Goal: Task Accomplishment & Management: Manage account settings

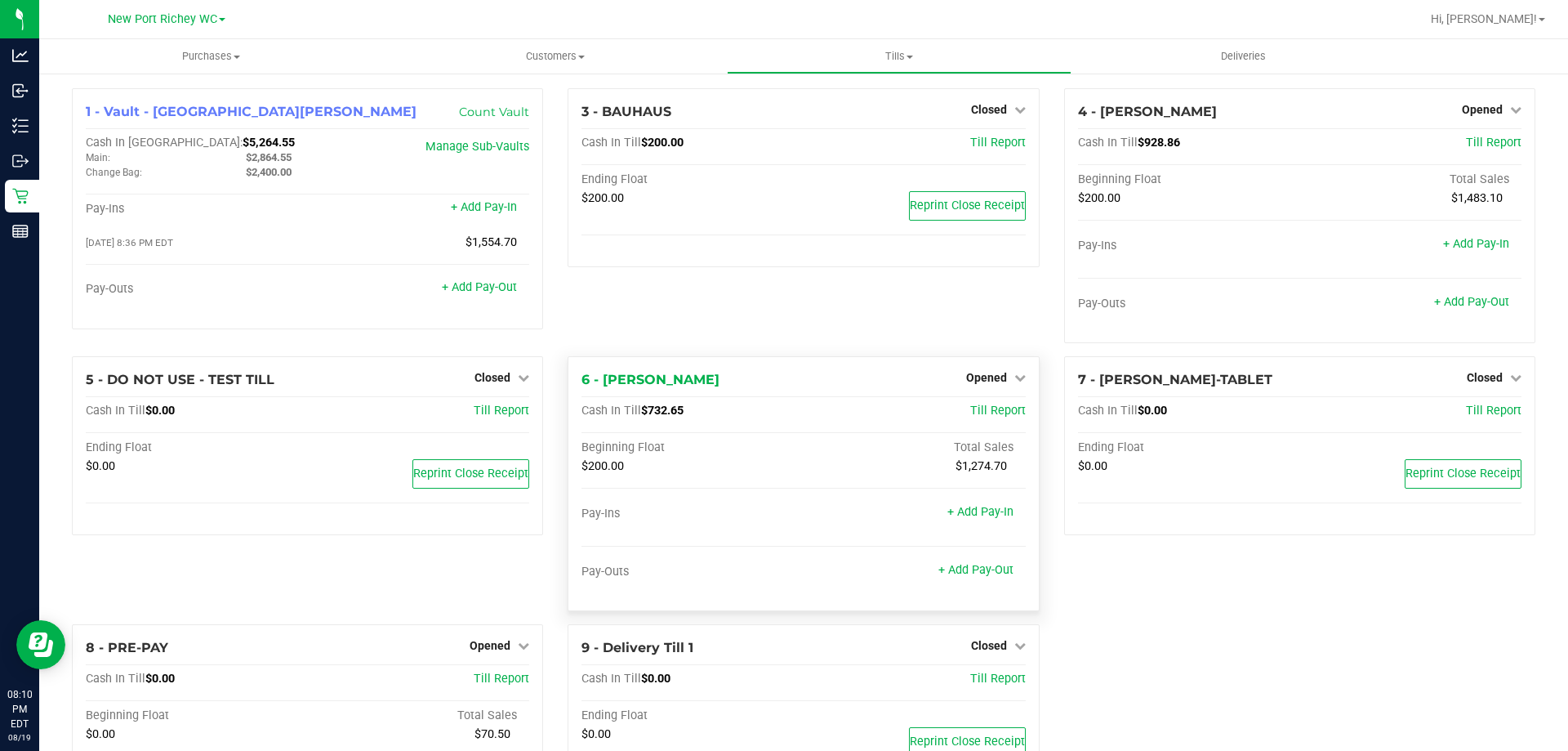
click at [974, 389] on div "6 - [PERSON_NAME] Opened Close Till" at bounding box center [803, 380] width 444 height 20
click at [976, 383] on span "Opened" at bounding box center [986, 378] width 41 height 13
click at [976, 409] on link "Close Till" at bounding box center [988, 412] width 44 height 13
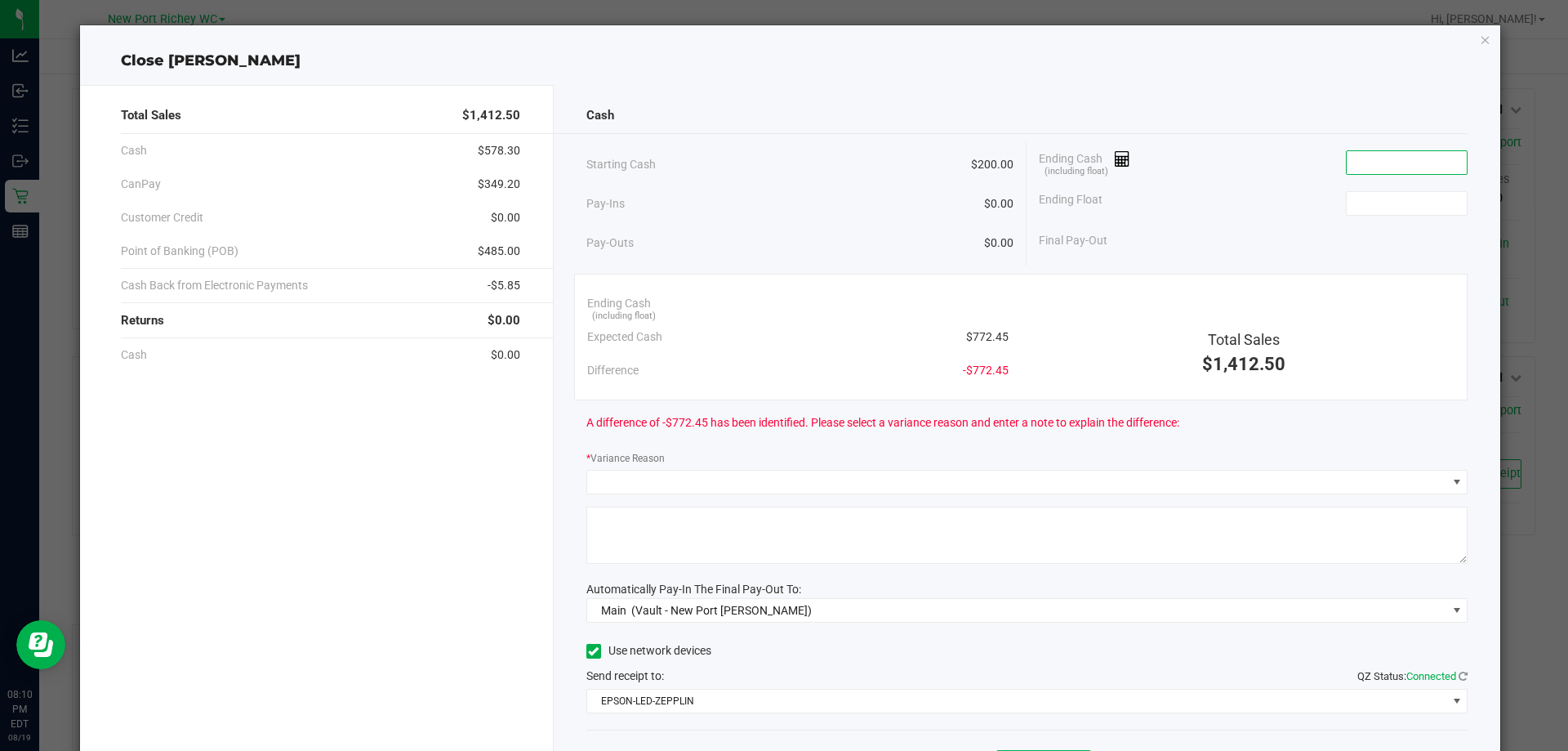
click at [1352, 164] on input at bounding box center [1407, 163] width 120 height 23
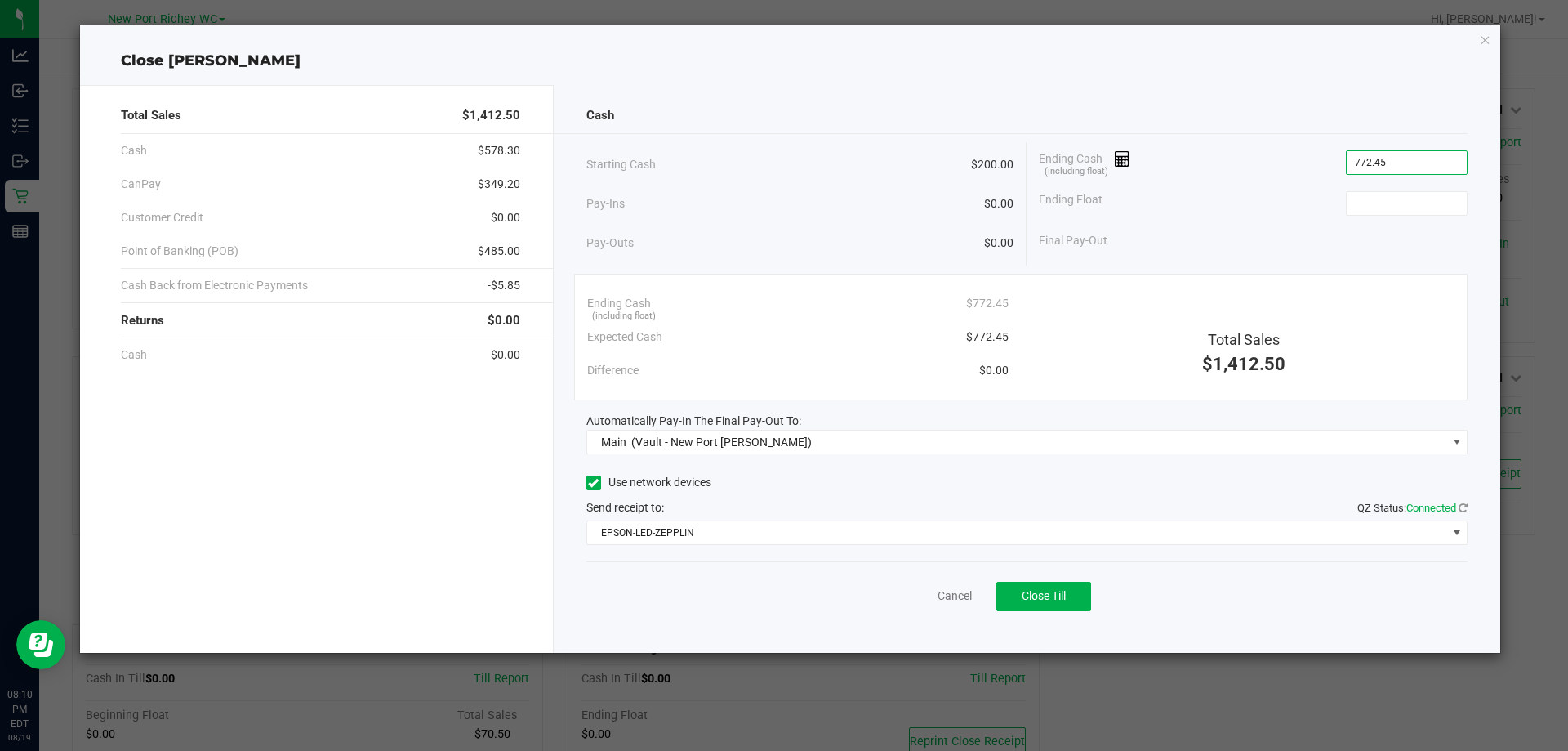
type input "$772.45"
type input "$200.00"
click at [1149, 202] on div "Ending Float $200.00" at bounding box center [1253, 203] width 429 height 41
click at [1027, 593] on span "Close Till" at bounding box center [1044, 596] width 44 height 13
click at [911, 599] on link "Dismiss" at bounding box center [918, 596] width 39 height 17
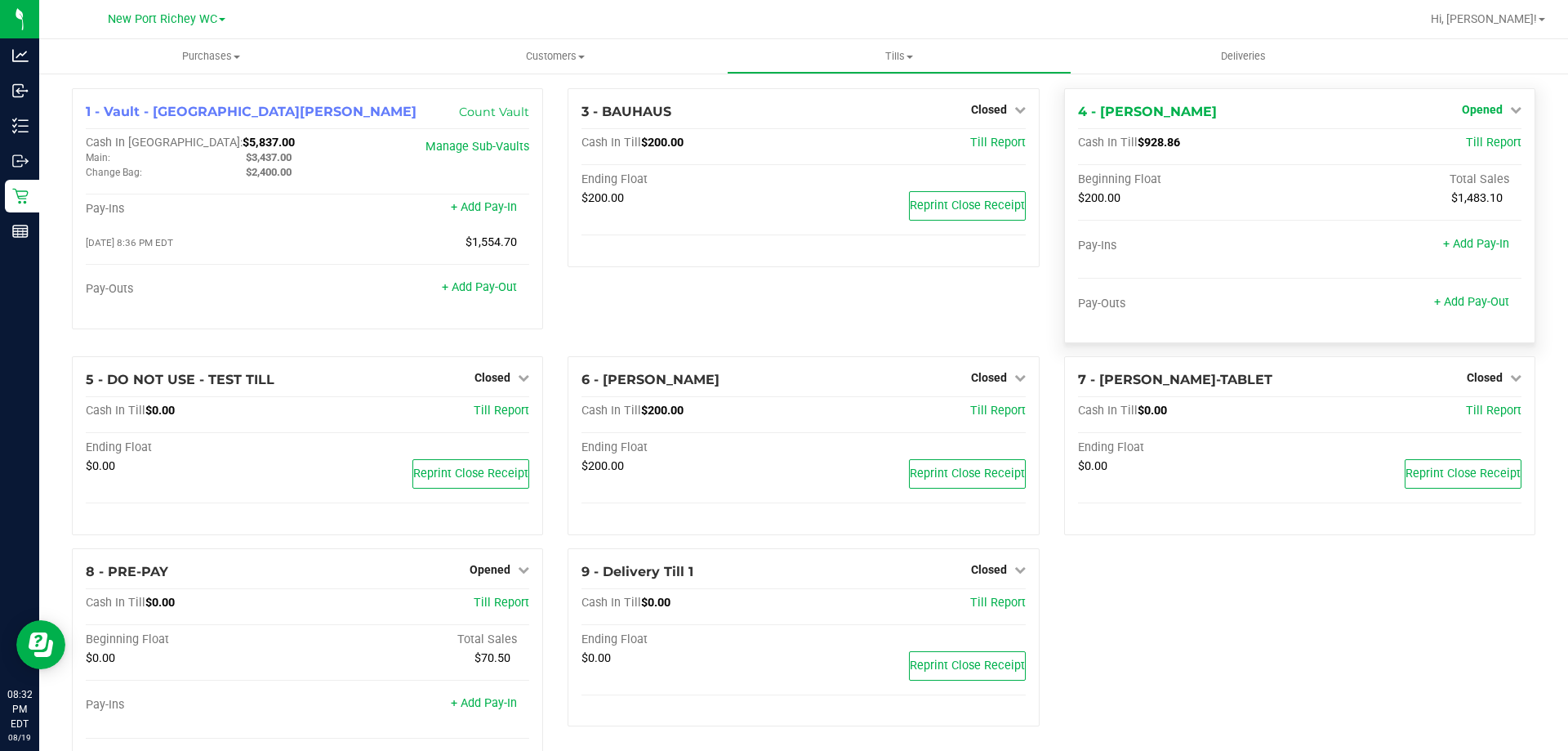
click at [1473, 105] on span "Opened" at bounding box center [1482, 110] width 41 height 13
click at [1470, 145] on link "Close Till" at bounding box center [1483, 144] width 44 height 13
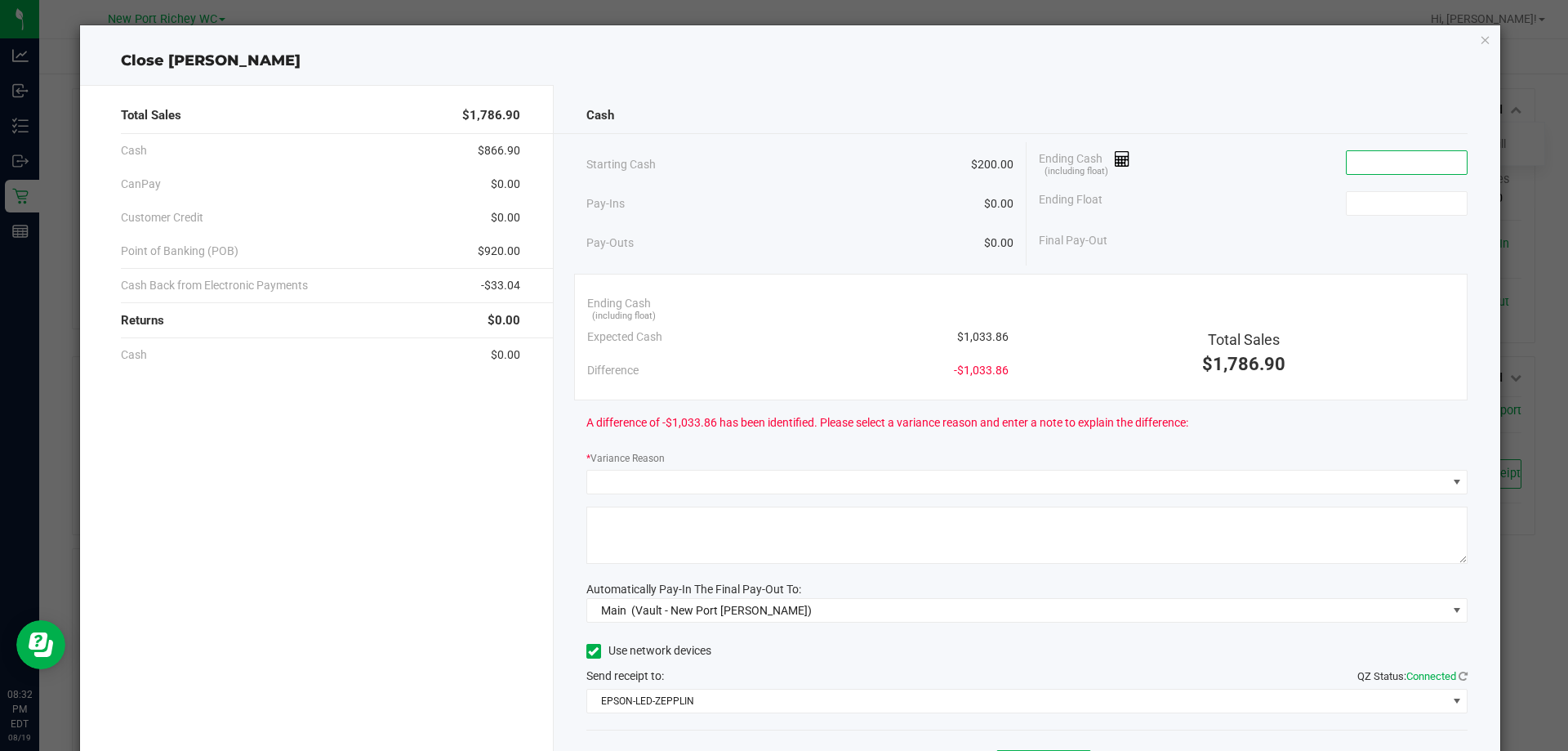
click at [1419, 160] on input at bounding box center [1407, 163] width 120 height 23
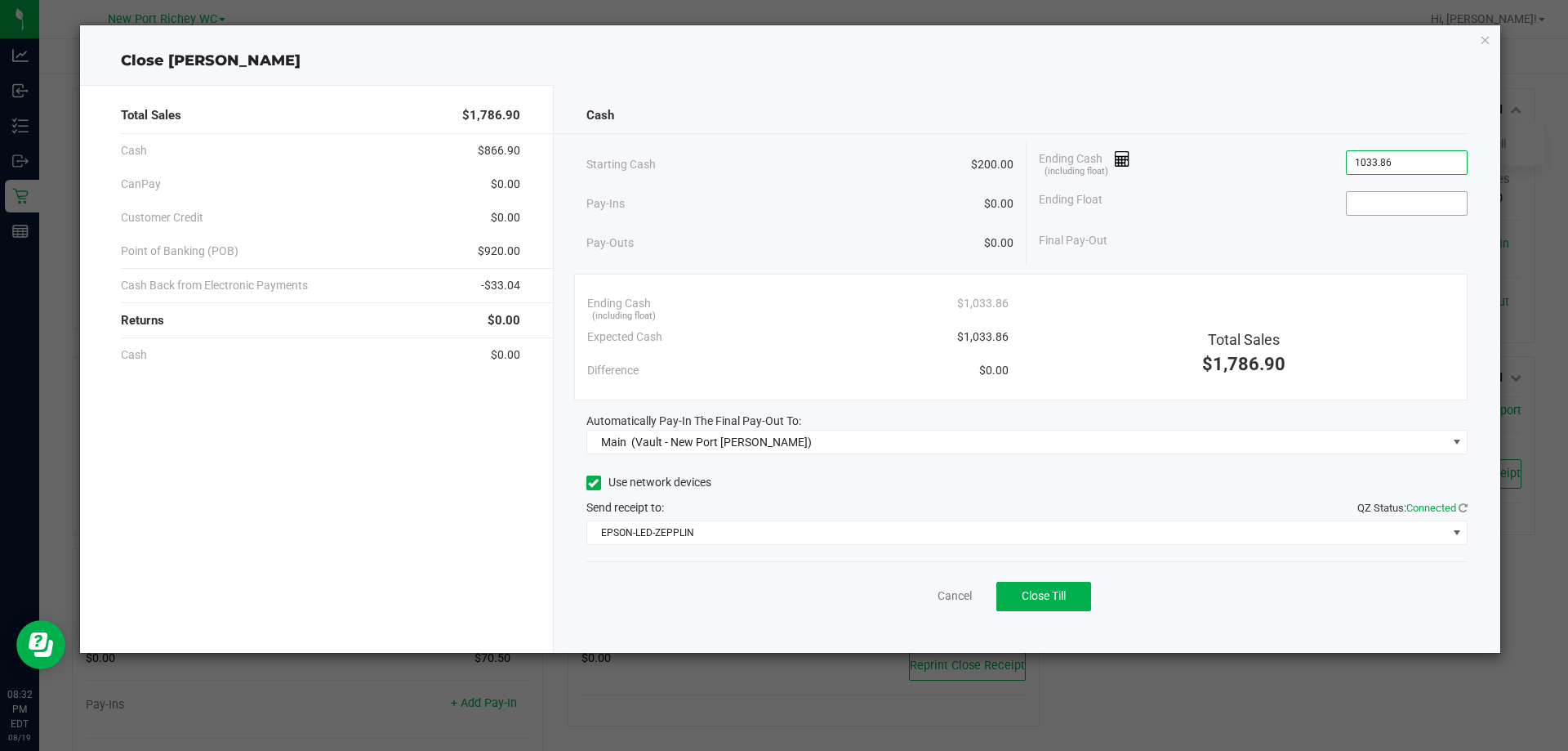
type input "$1,033.86"
click at [1379, 207] on input at bounding box center [1407, 203] width 120 height 23
type input "$200.00"
click at [1222, 185] on div "Ending Float $200.00" at bounding box center [1253, 203] width 429 height 41
click at [1016, 601] on button "Close Till" at bounding box center [1044, 596] width 95 height 29
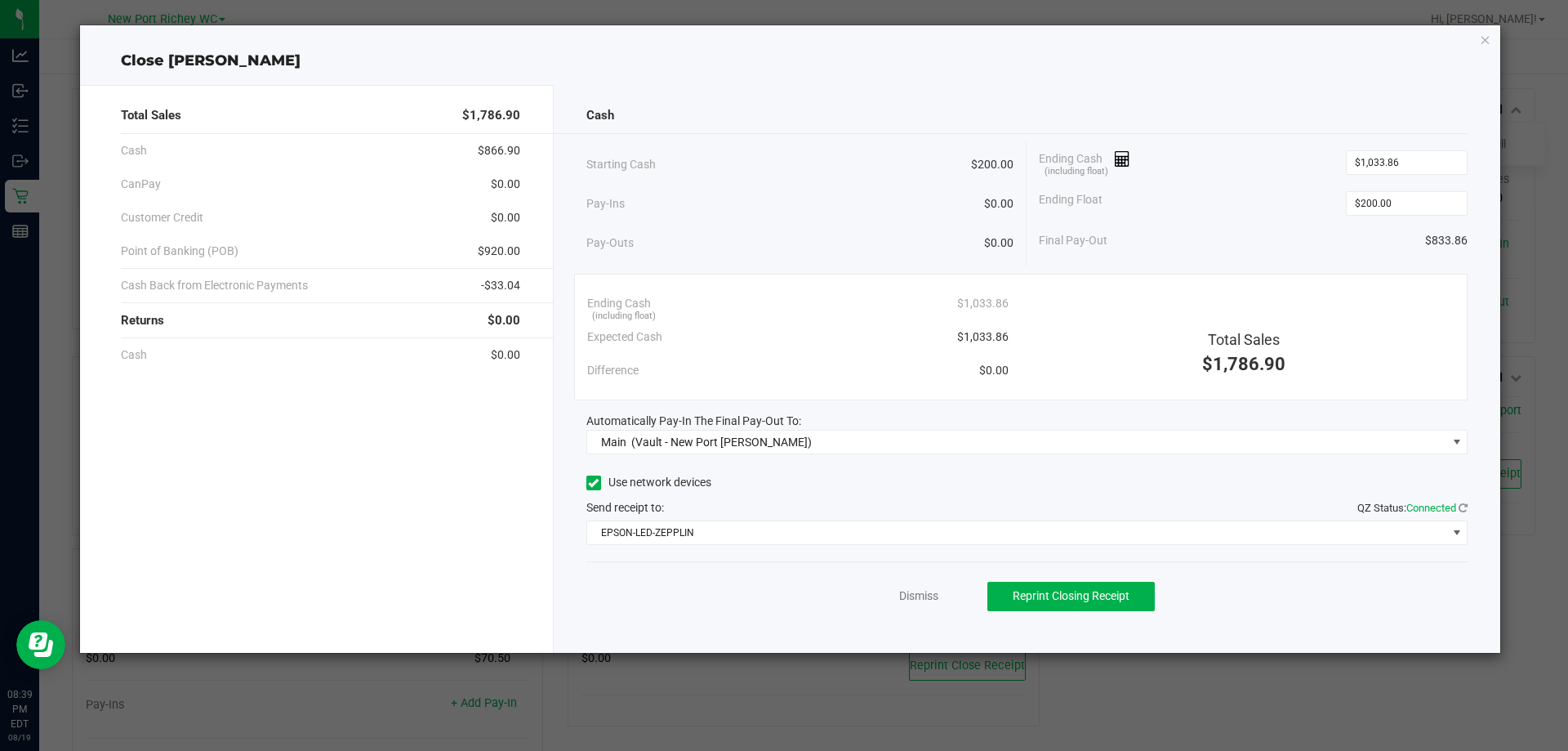
click at [909, 612] on div "Dismiss Reprint Closing Receipt" at bounding box center [1027, 593] width 882 height 63
click at [909, 598] on link "Dismiss" at bounding box center [918, 596] width 39 height 17
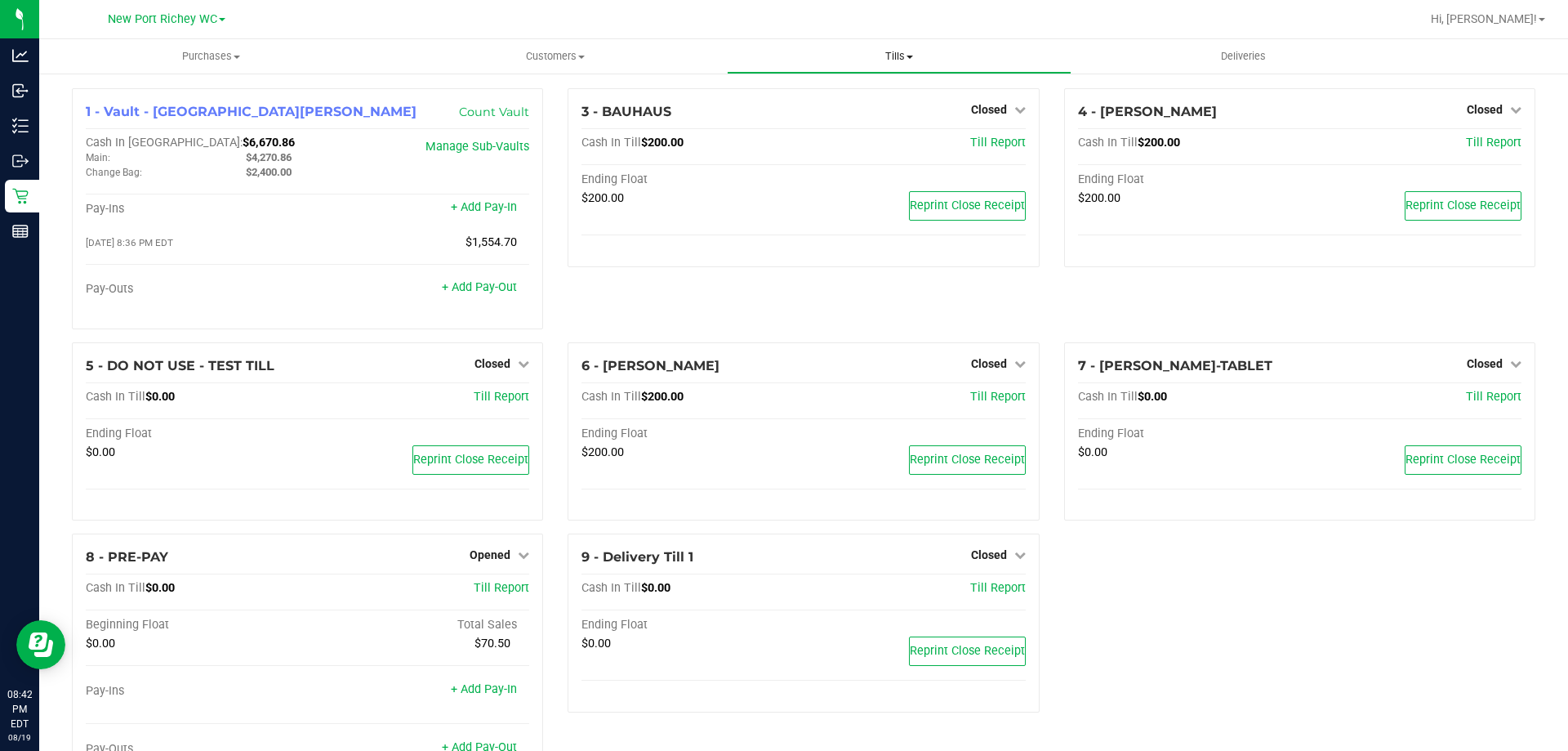
click at [919, 51] on span "Tills" at bounding box center [898, 56] width 343 height 15
click at [856, 115] on span "Reconcile e-payments" at bounding box center [808, 118] width 163 height 14
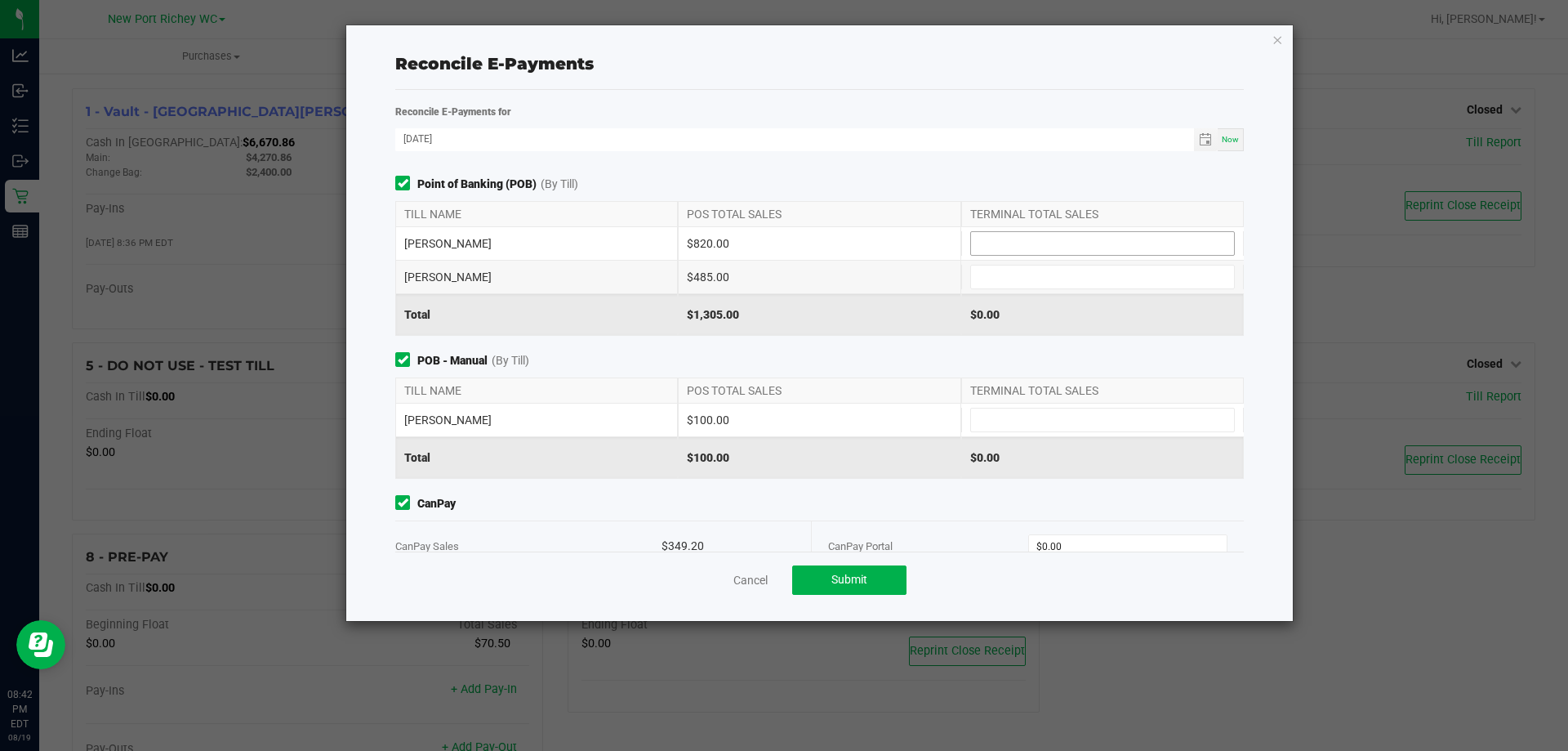
click at [1015, 237] on input at bounding box center [1103, 244] width 263 height 23
type input "$820.00"
type input "$485.00"
type input "$100.00"
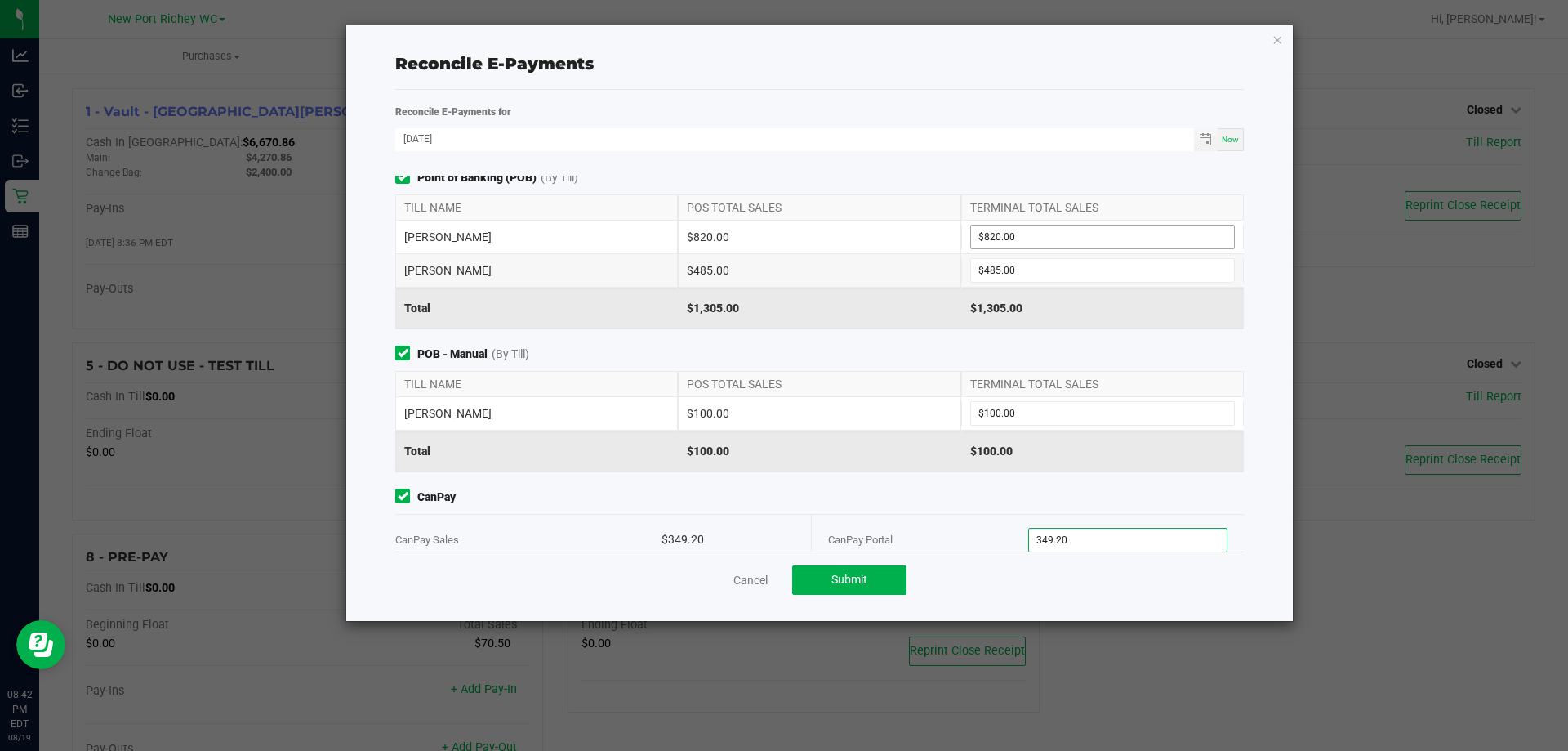
type input "$349.20"
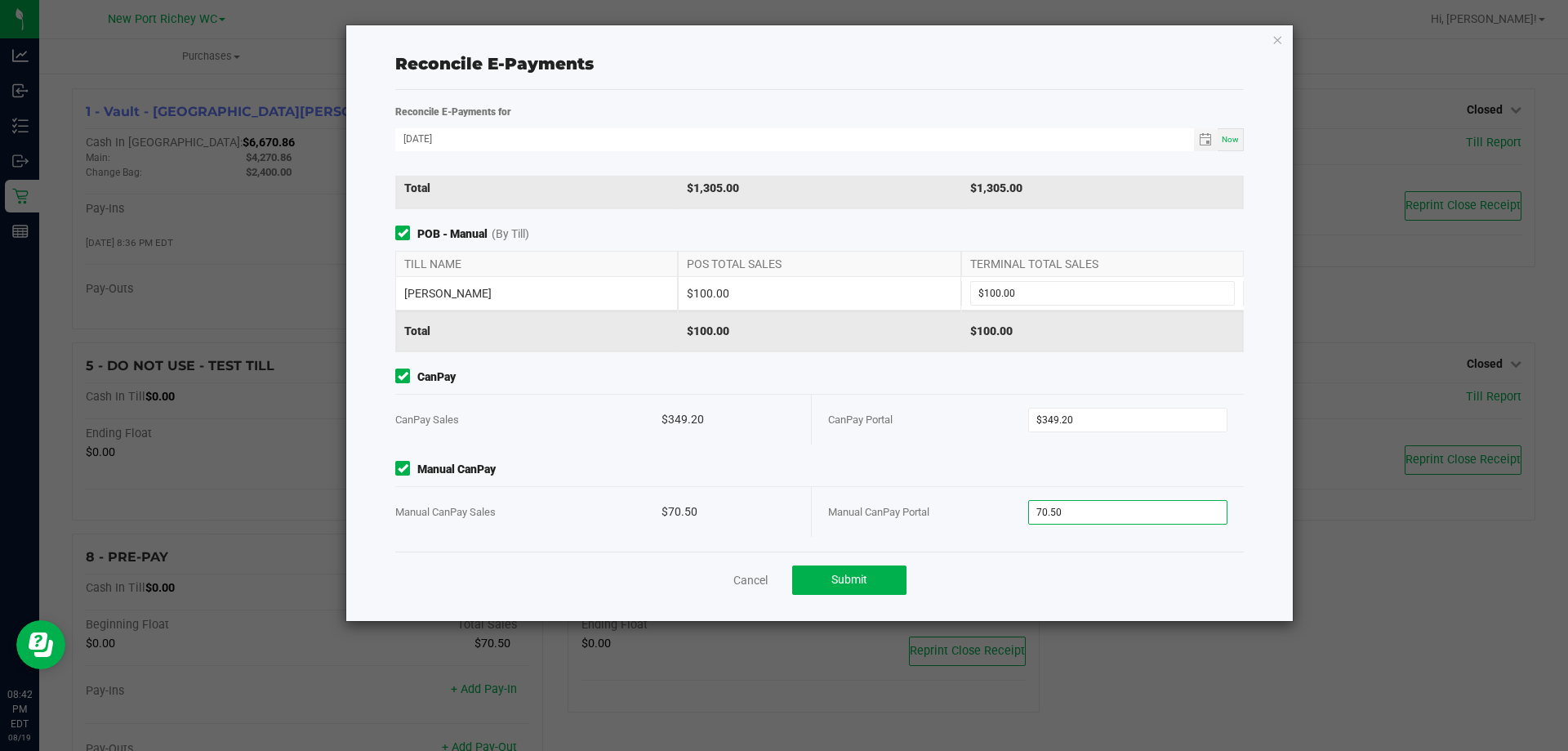
type input "$70.50"
click at [938, 364] on div "Point of Banking (POB) (By Till) TILL NAME POS TOTAL SALES TERMINAL TOTAL SALES…" at bounding box center [820, 363] width 874 height 376
click at [792, 475] on span "Manual CanPay" at bounding box center [820, 469] width 849 height 17
click at [874, 572] on button "Submit" at bounding box center [850, 579] width 114 height 29
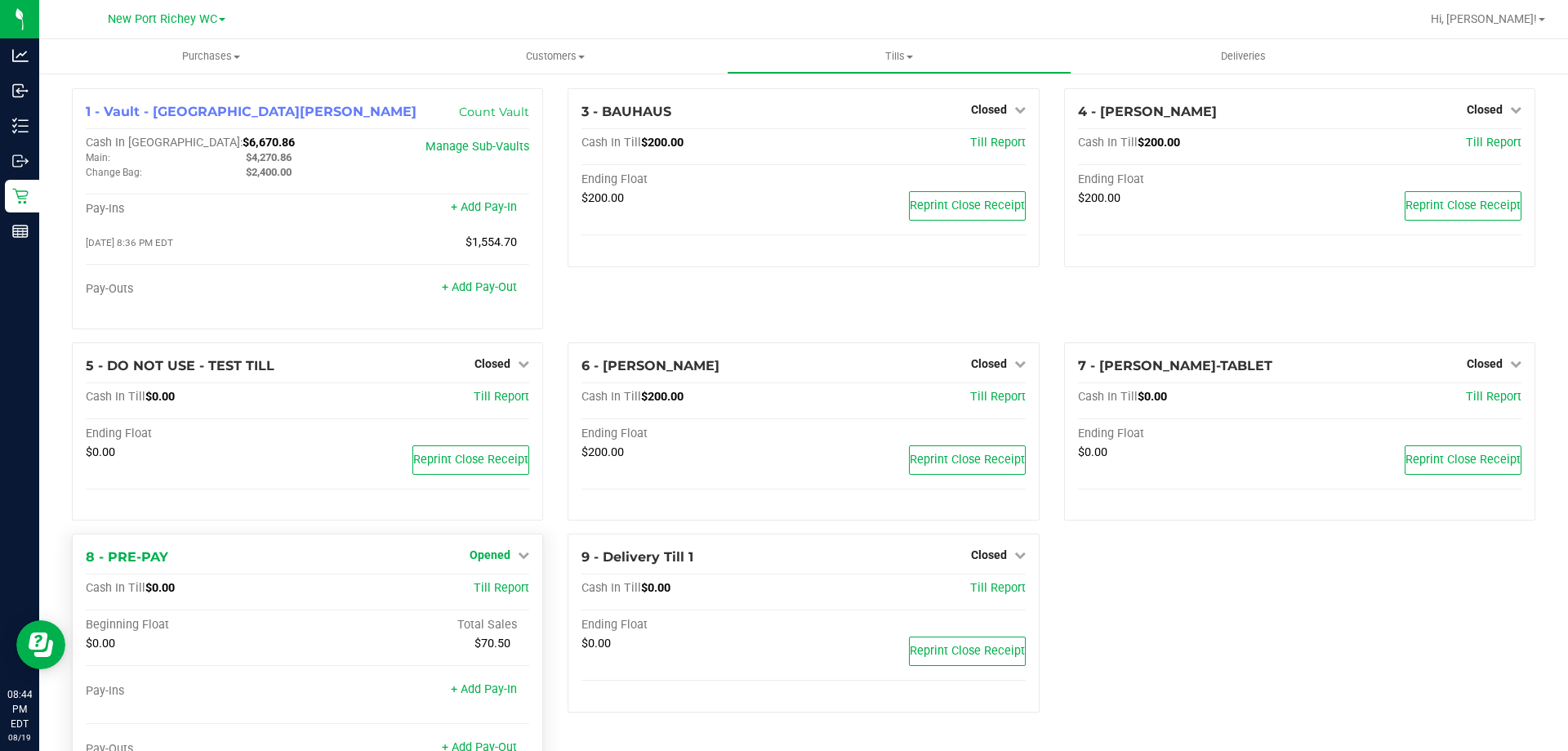
click at [484, 561] on span "Opened" at bounding box center [489, 555] width 41 height 13
click at [512, 593] on div "Close Till" at bounding box center [493, 589] width 121 height 21
click at [487, 587] on link "Close Till" at bounding box center [492, 589] width 44 height 13
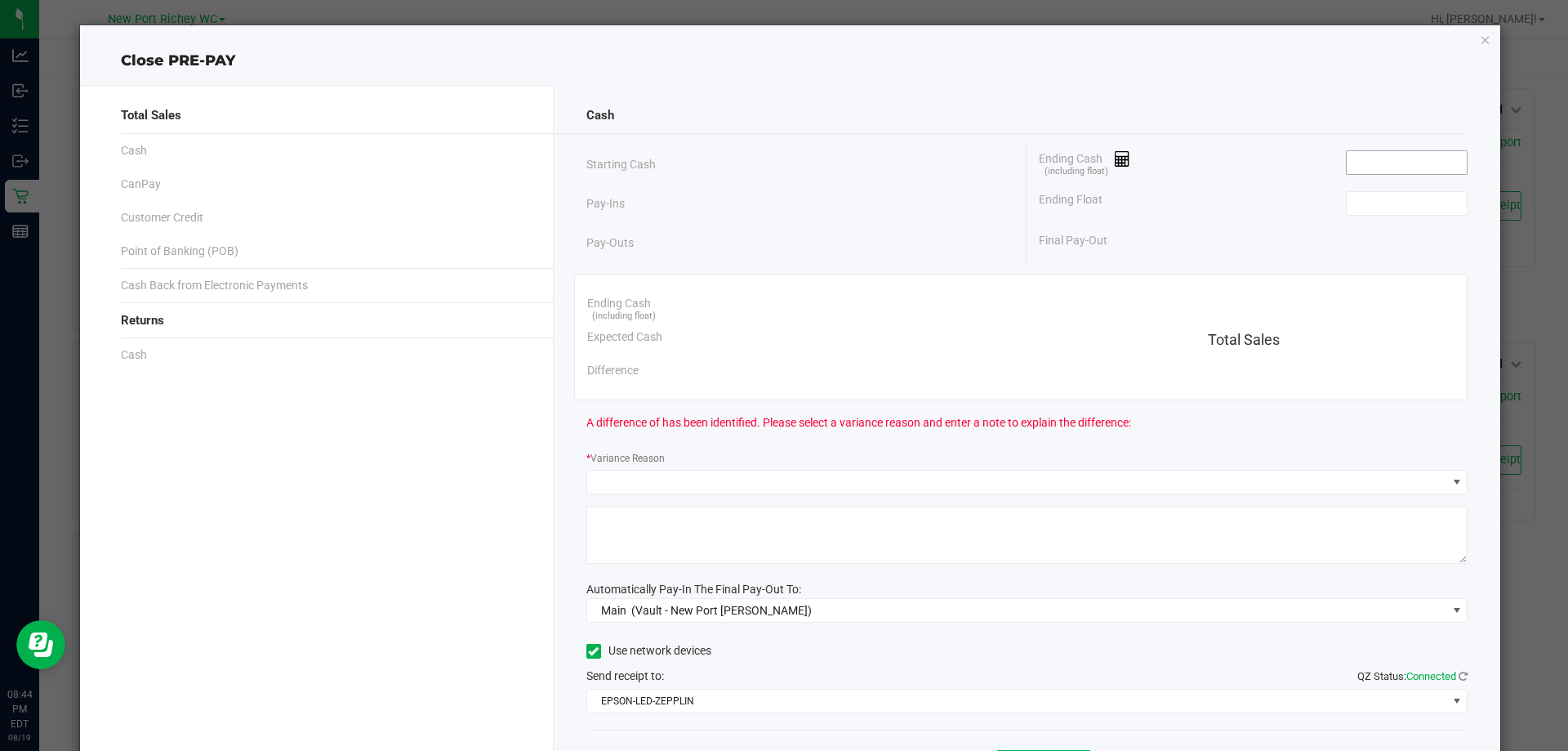
click at [1414, 167] on input at bounding box center [1407, 163] width 120 height 23
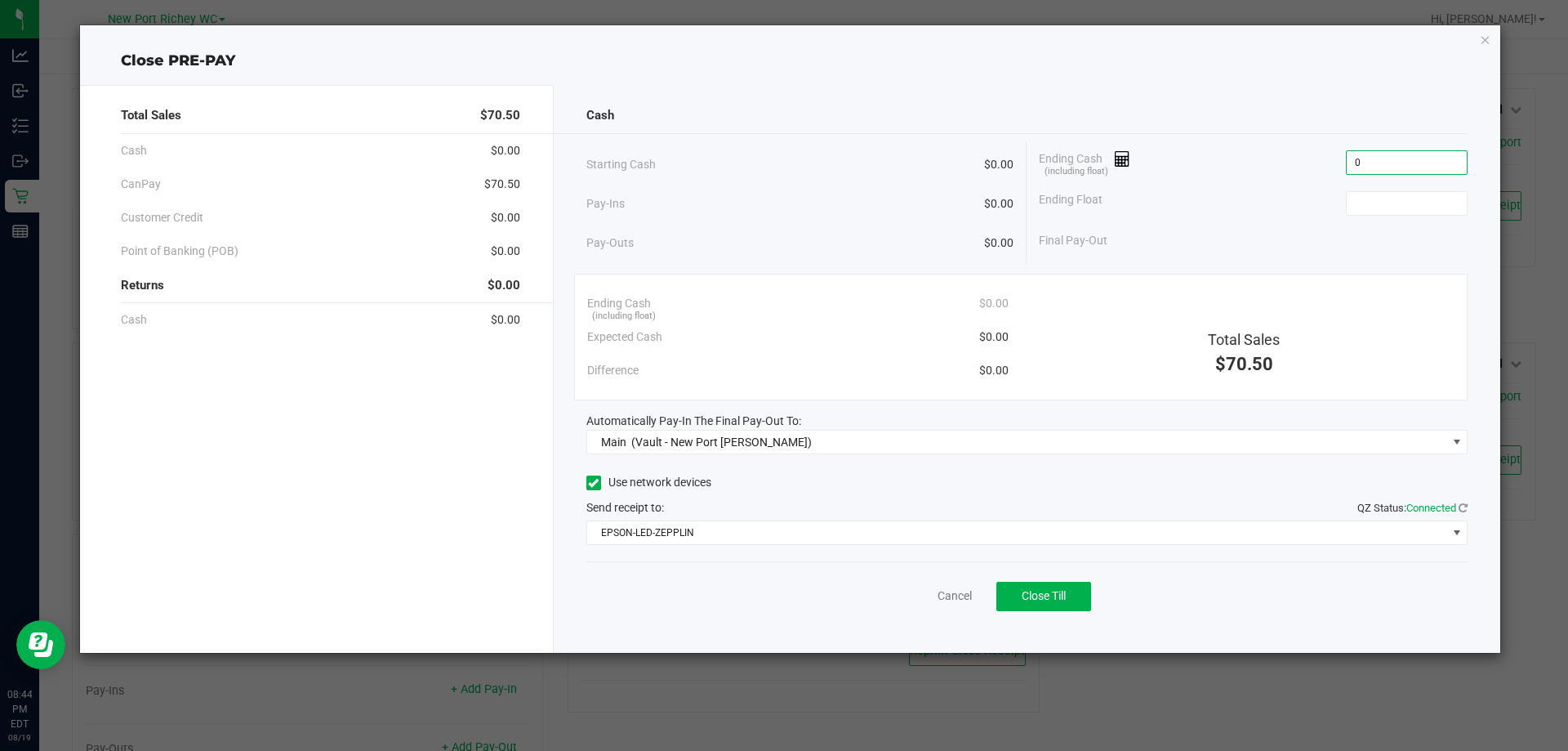
type input "$0.00"
click at [1275, 201] on div "Ending Float $0.00" at bounding box center [1253, 203] width 429 height 41
click at [1028, 599] on span "Close Till" at bounding box center [1044, 596] width 44 height 13
click at [926, 592] on link "Dismiss" at bounding box center [918, 596] width 39 height 17
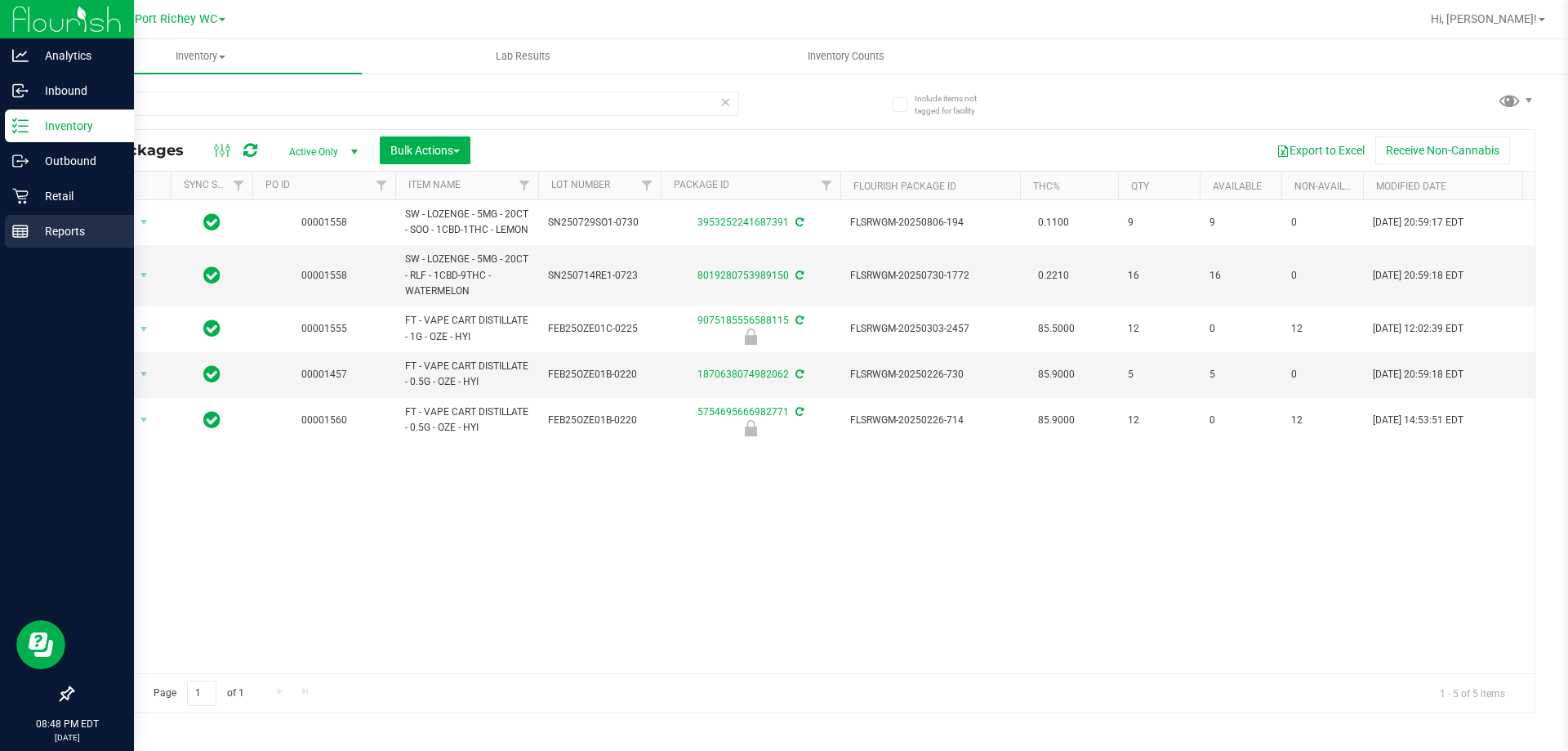
click at [14, 224] on icon at bounding box center [21, 232] width 17 height 17
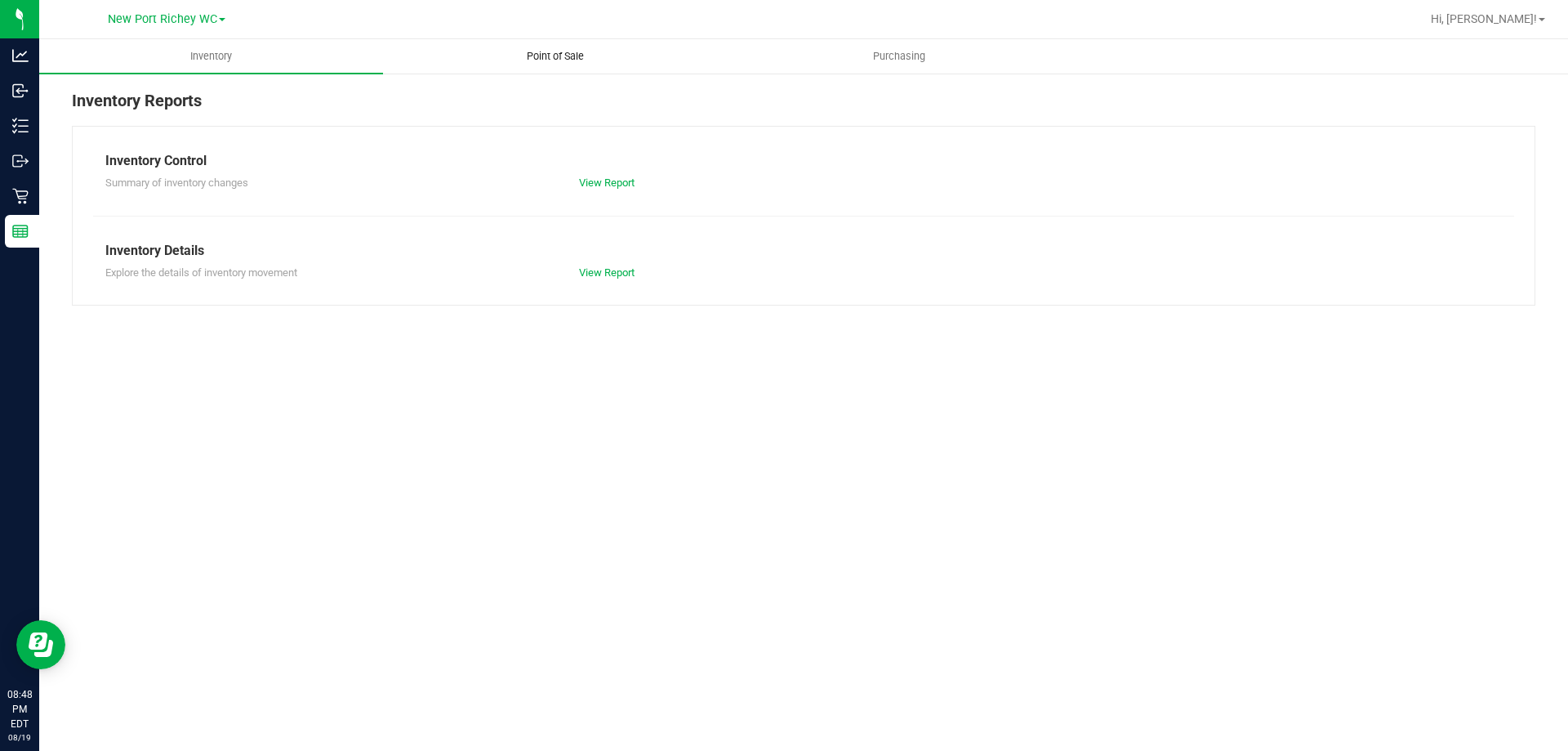
click at [562, 56] on span "Point of Sale" at bounding box center [555, 56] width 101 height 15
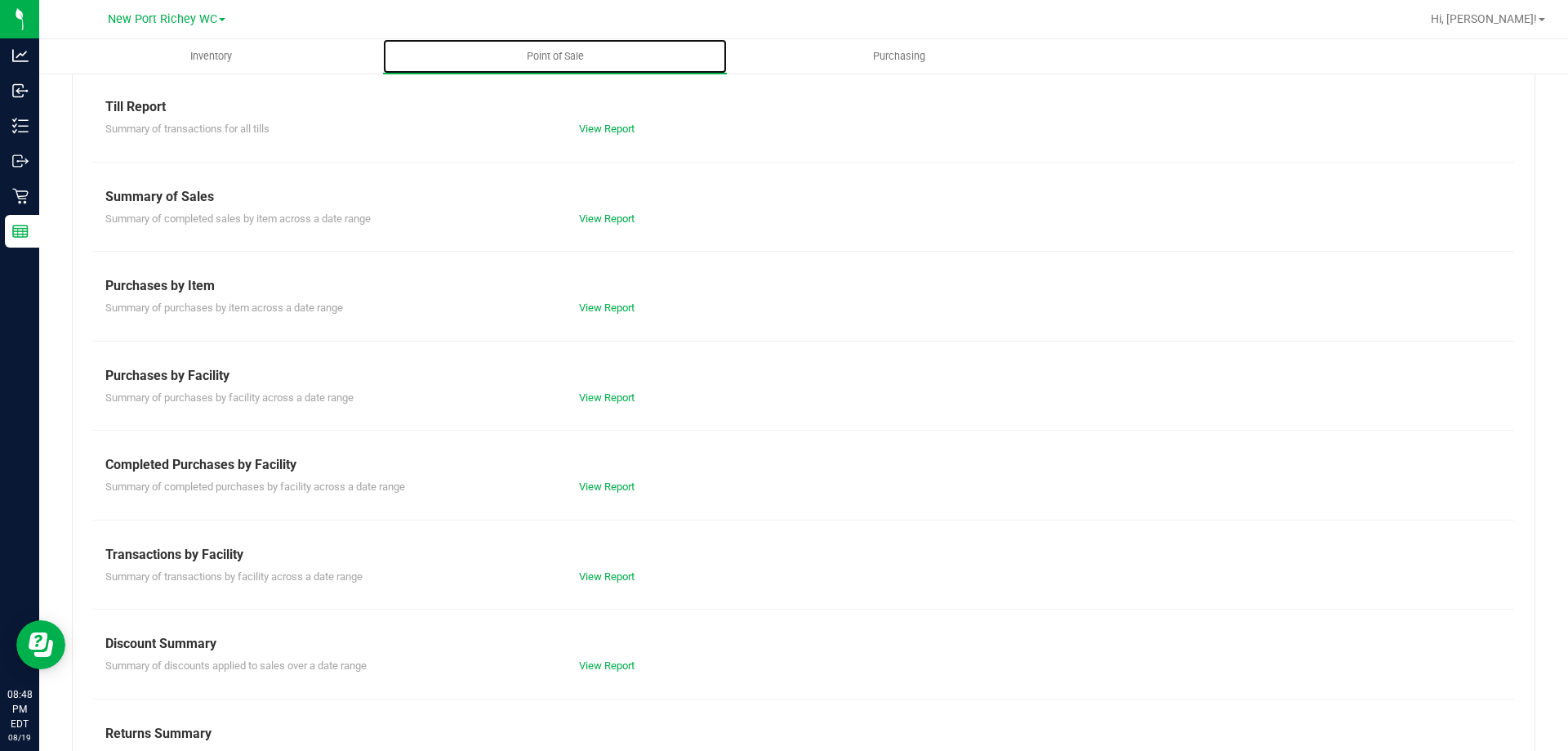
scroll to position [108, 0]
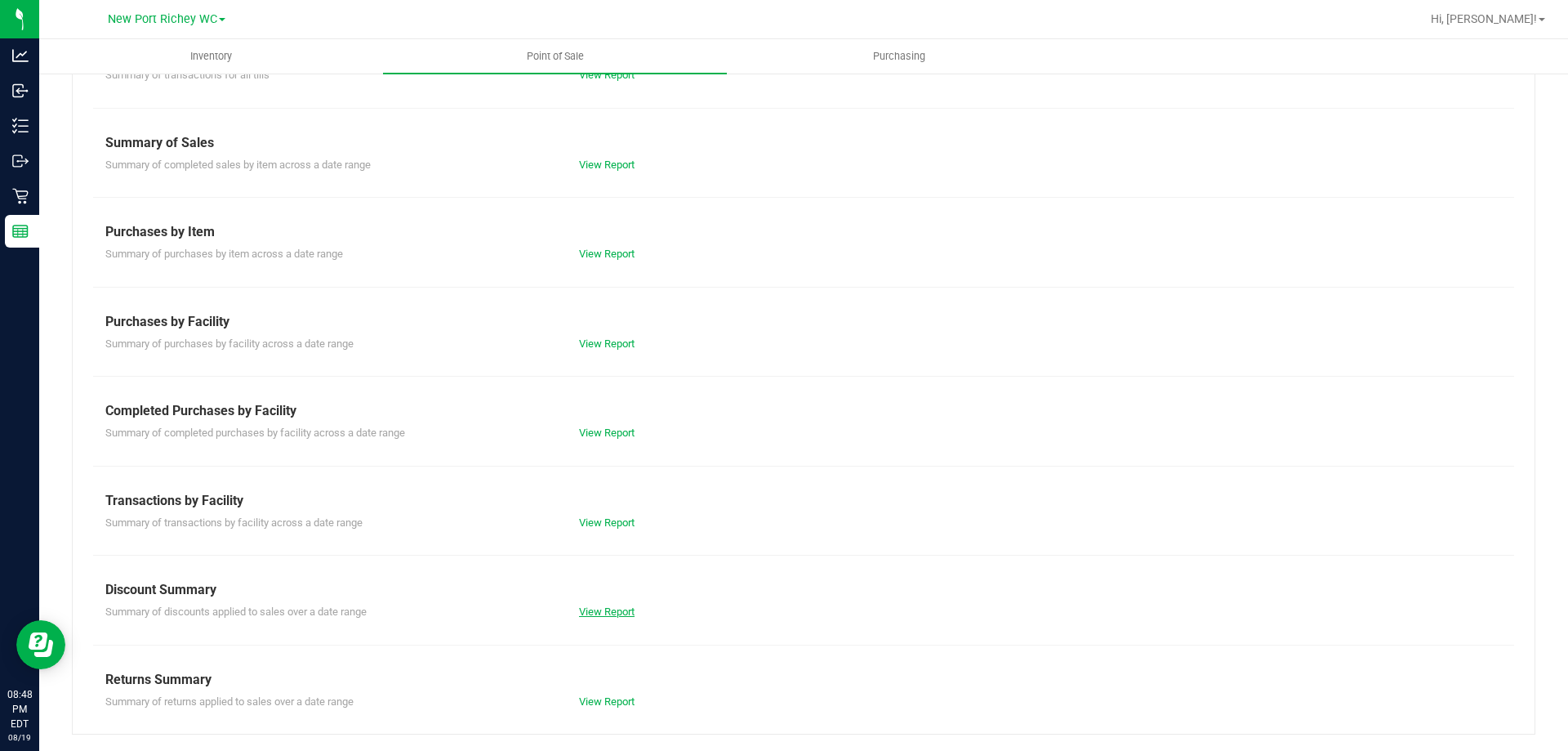
click at [611, 607] on link "View Report" at bounding box center [606, 612] width 56 height 12
